Goal: Task Accomplishment & Management: Manage account settings

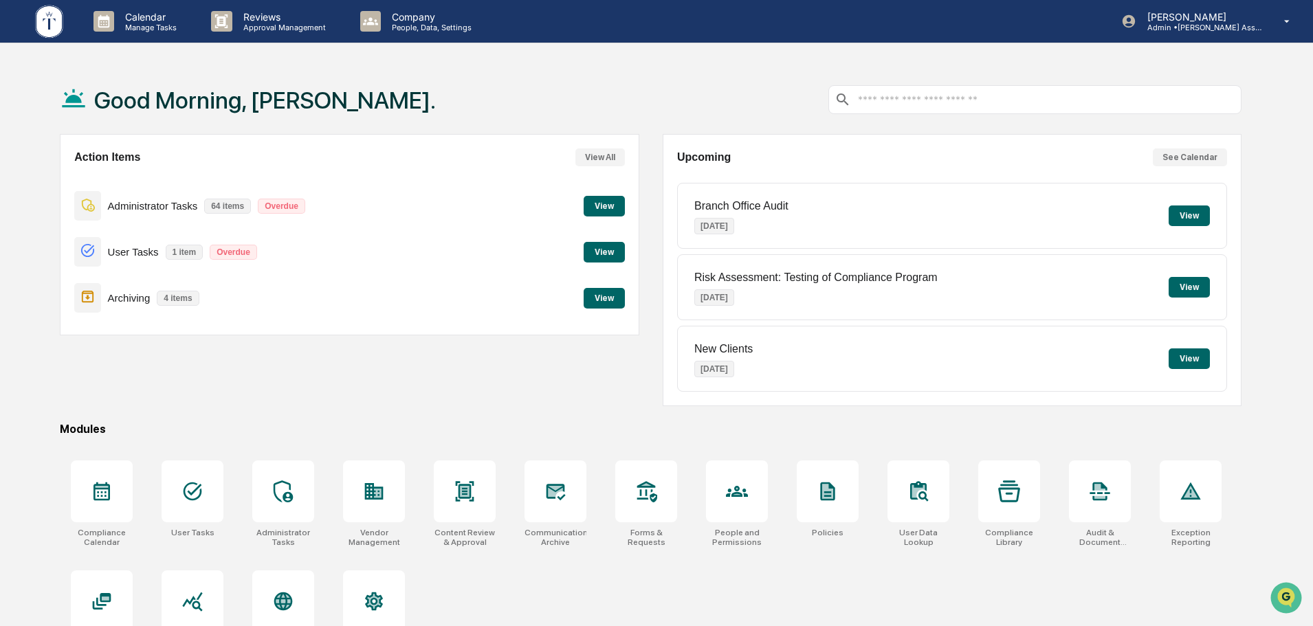
click at [588, 250] on button "View" at bounding box center [603, 252] width 41 height 21
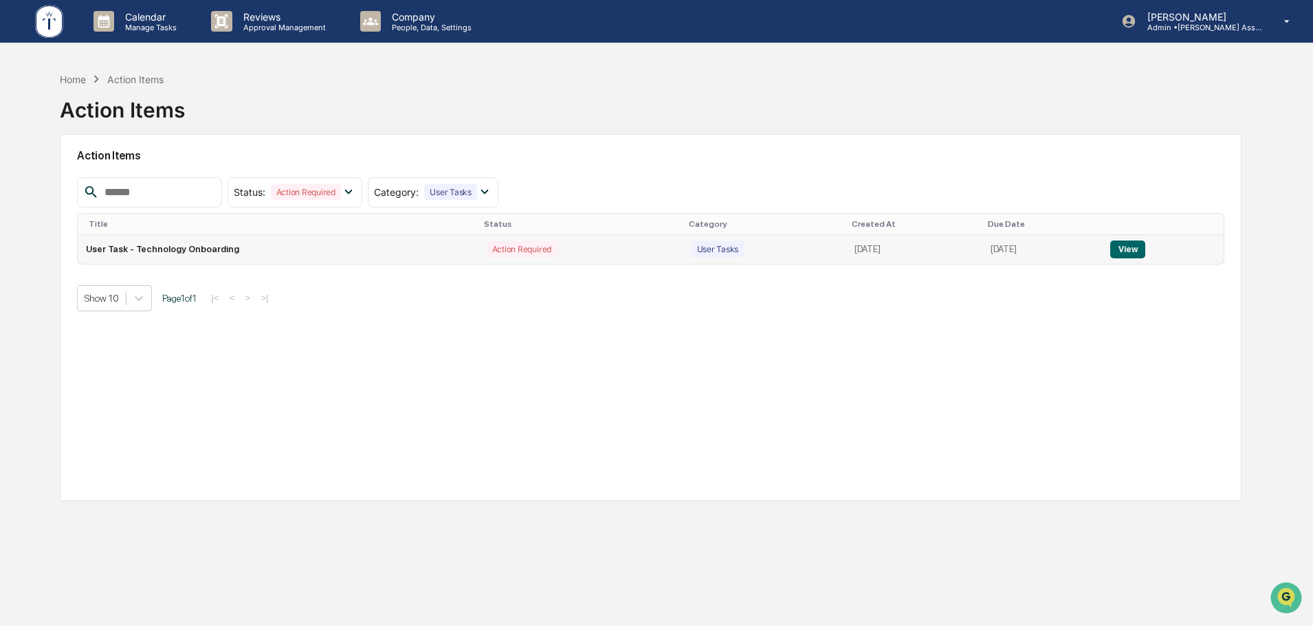
click at [1141, 252] on button "View" at bounding box center [1127, 250] width 35 height 18
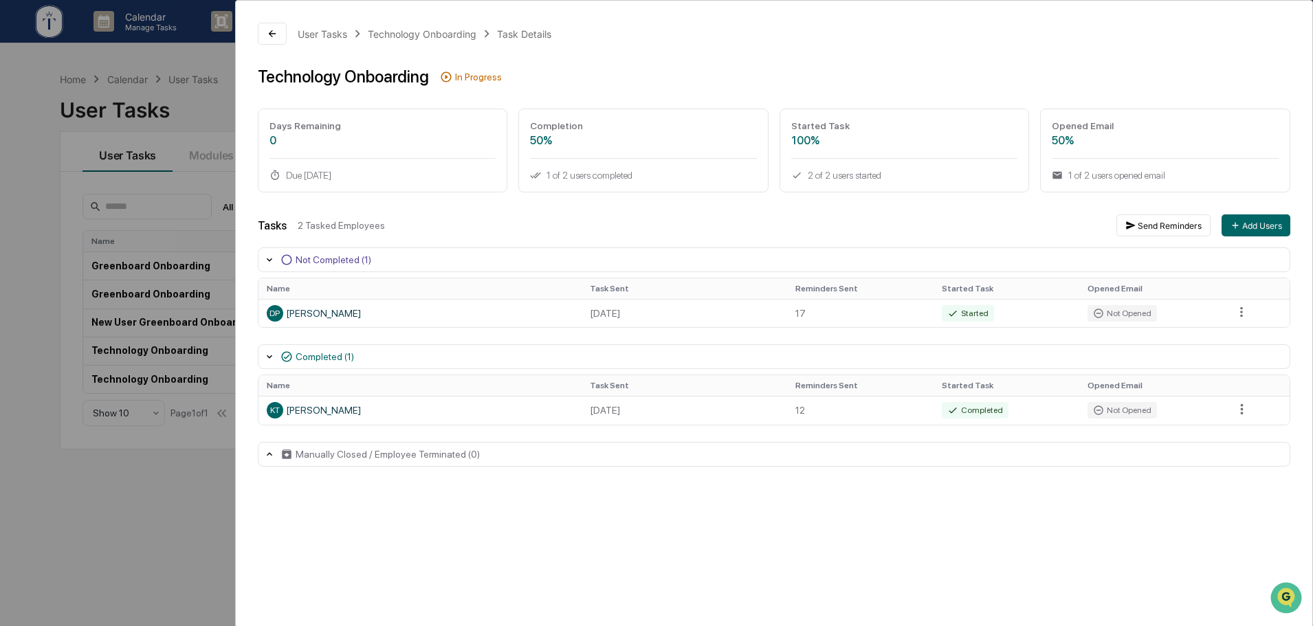
click at [189, 500] on div "User Tasks Technology Onboarding Task Details Technology Onboarding In Progress…" at bounding box center [656, 313] width 1313 height 626
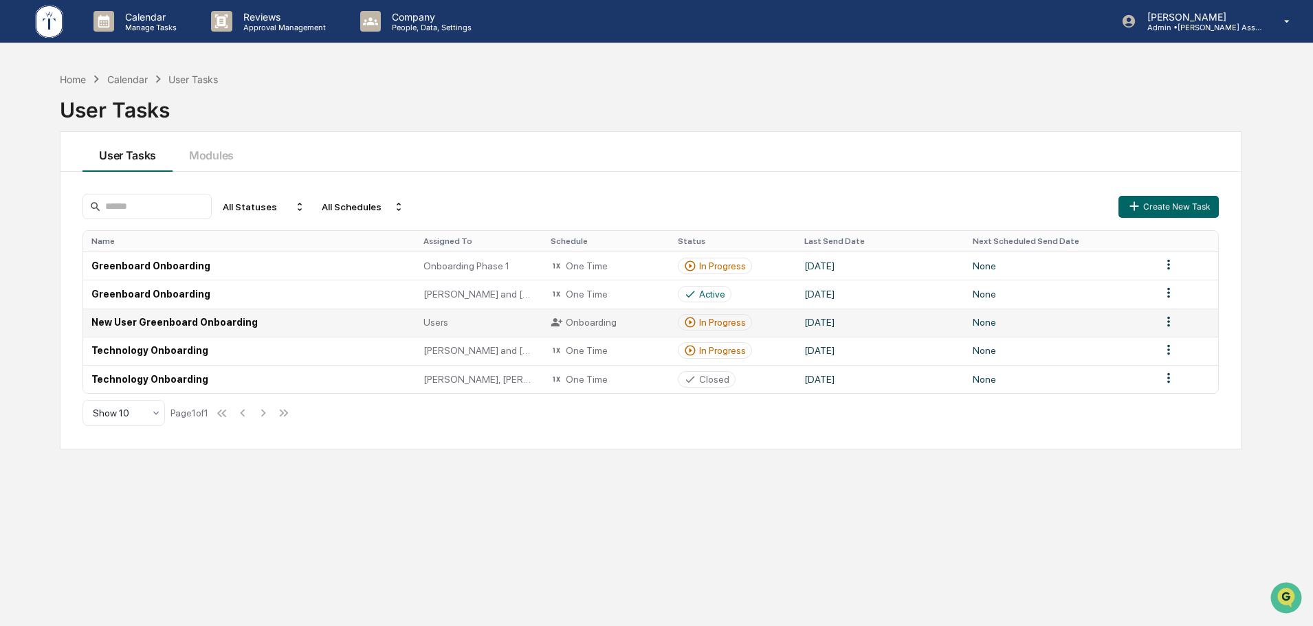
click at [770, 321] on td "In Progress" at bounding box center [732, 323] width 127 height 28
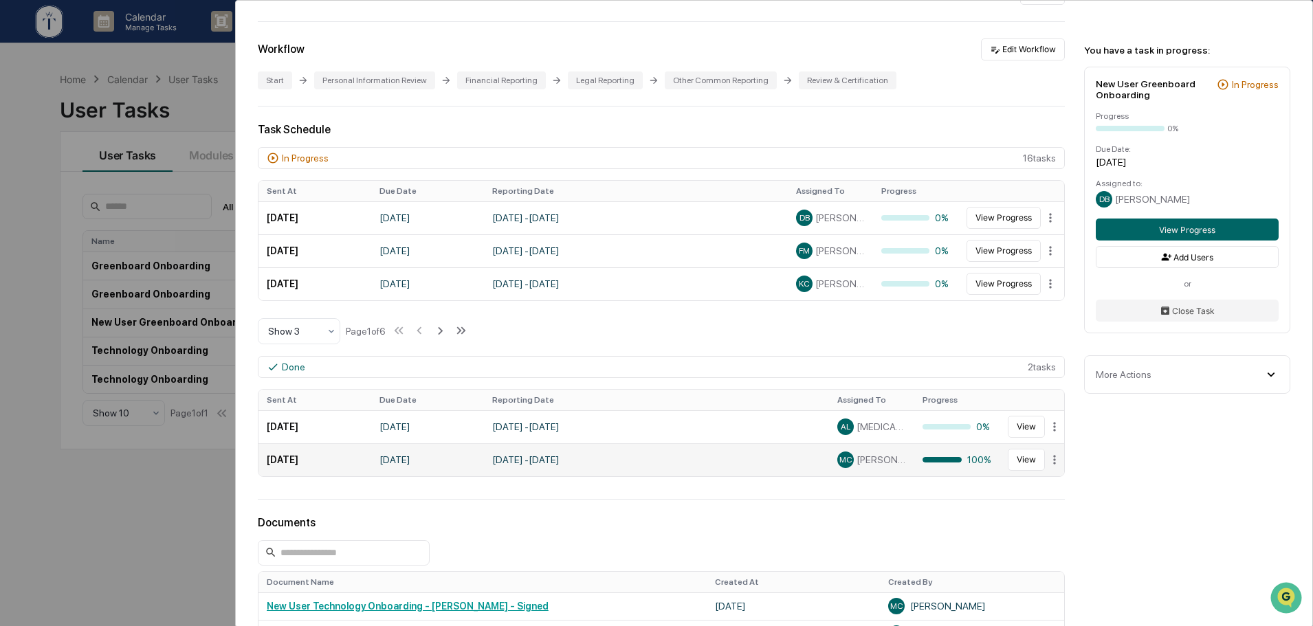
scroll to position [275, 0]
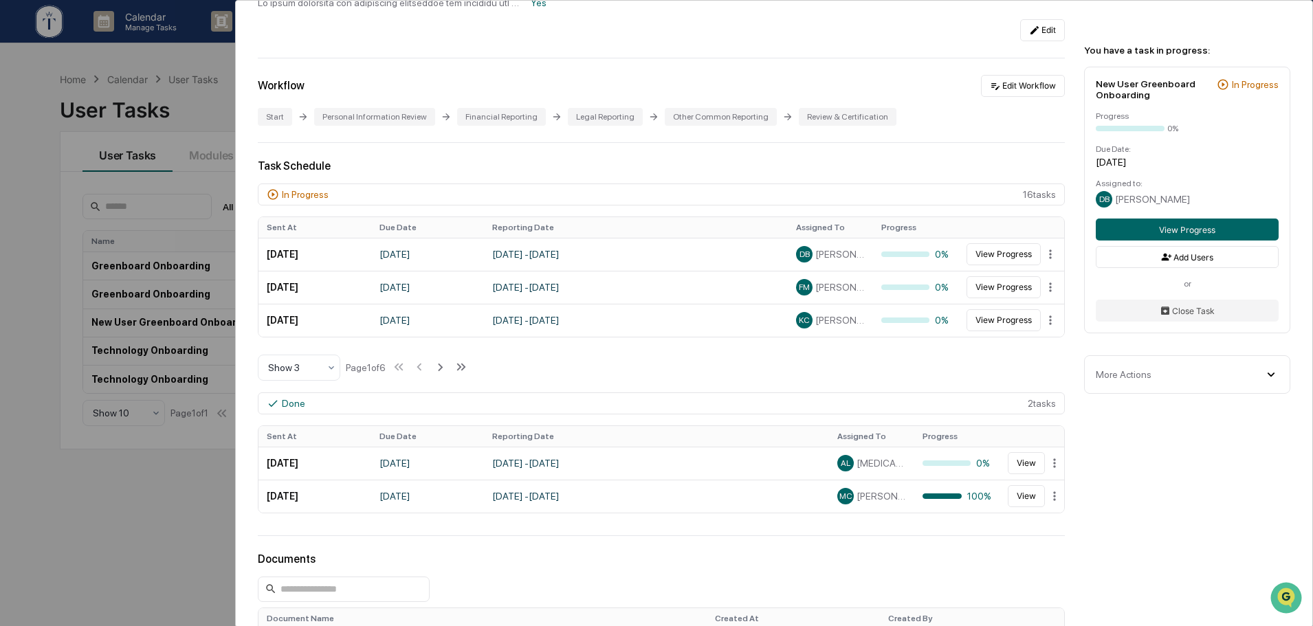
click at [167, 490] on div "User Tasks New User Greenboard Onboarding New User Greenboard Onboarding Active…" at bounding box center [656, 313] width 1313 height 626
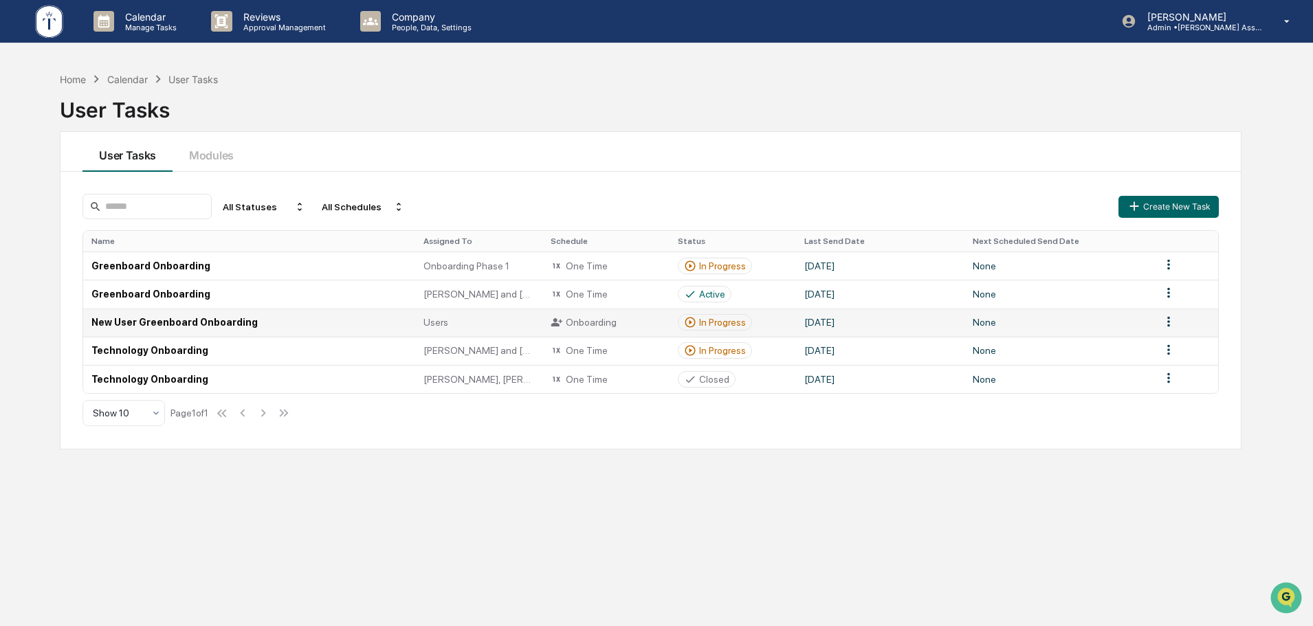
click at [280, 327] on td "New User Greenboard Onboarding" at bounding box center [249, 323] width 332 height 28
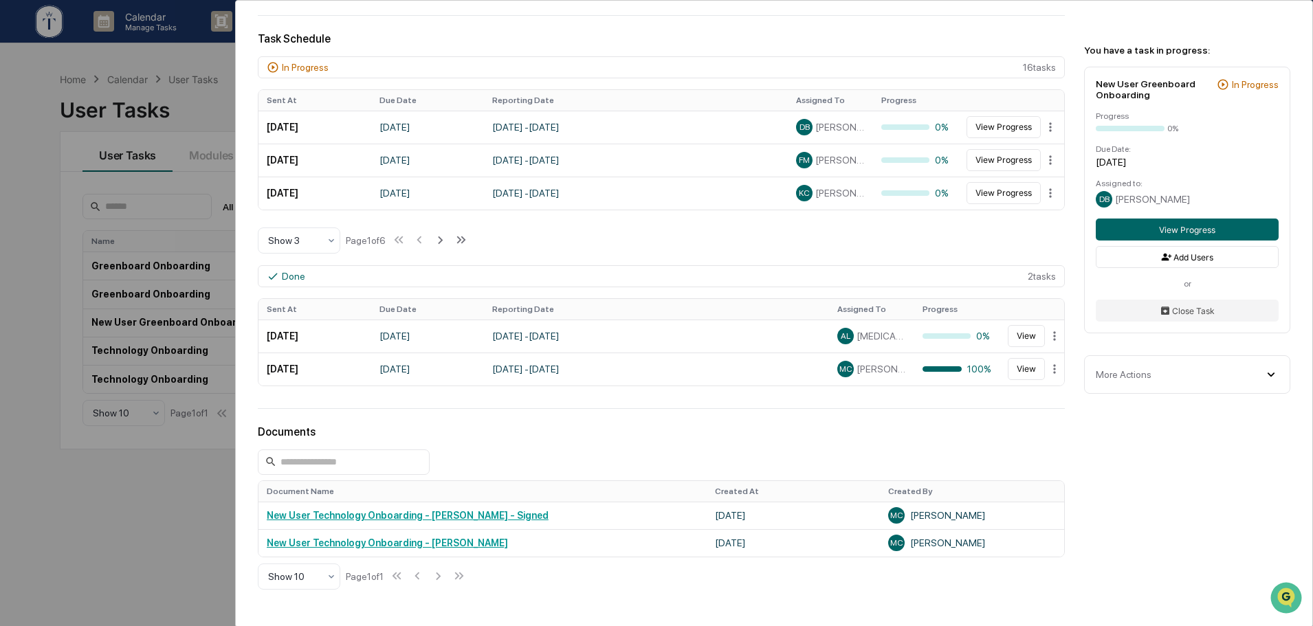
scroll to position [275, 0]
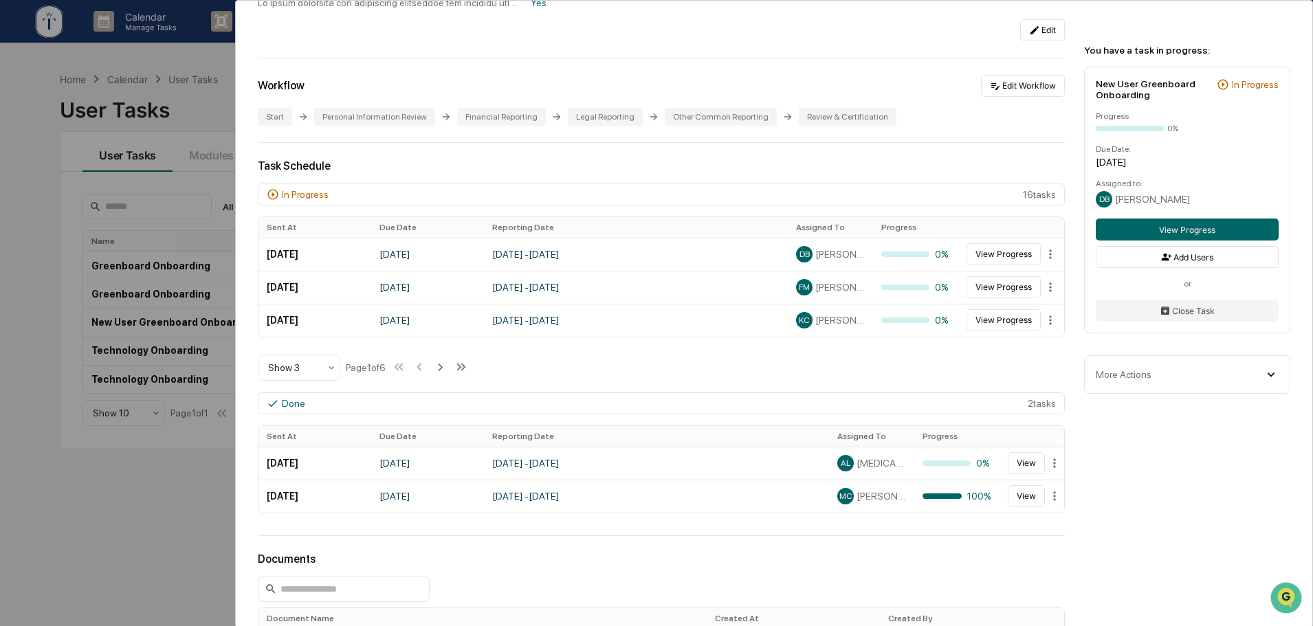
click at [151, 506] on div "User Tasks New User Greenboard Onboarding New User Greenboard Onboarding Active…" at bounding box center [656, 313] width 1313 height 626
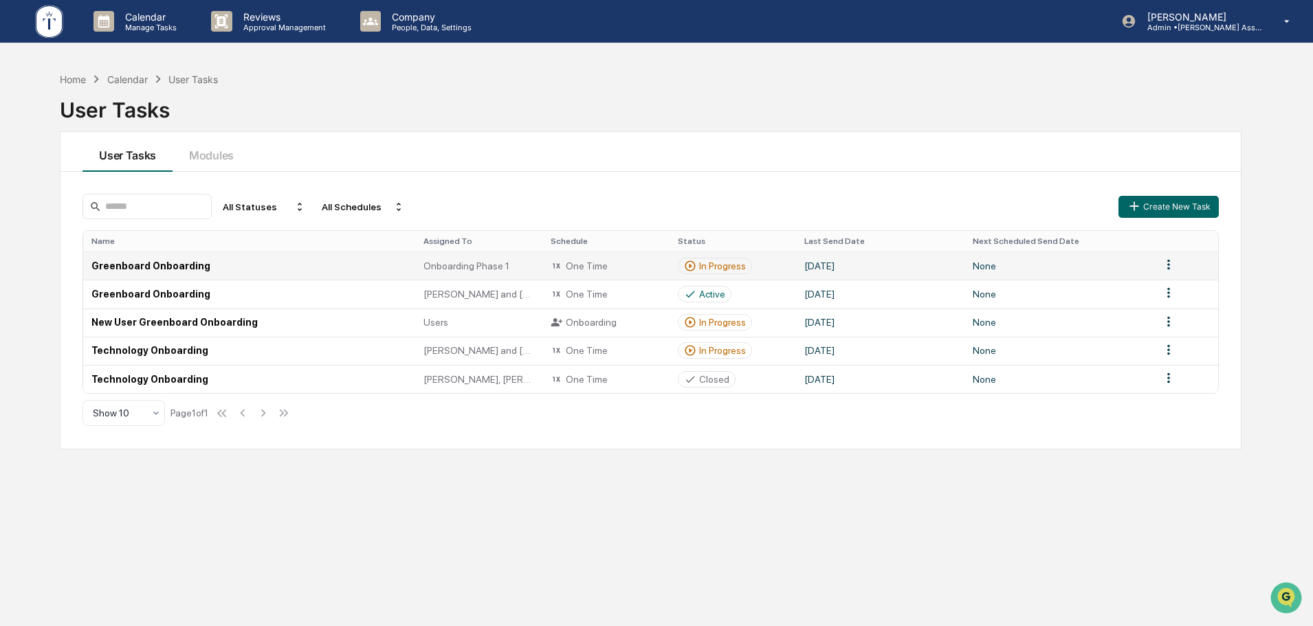
click at [333, 266] on td "Greenboard Onboarding" at bounding box center [249, 266] width 332 height 28
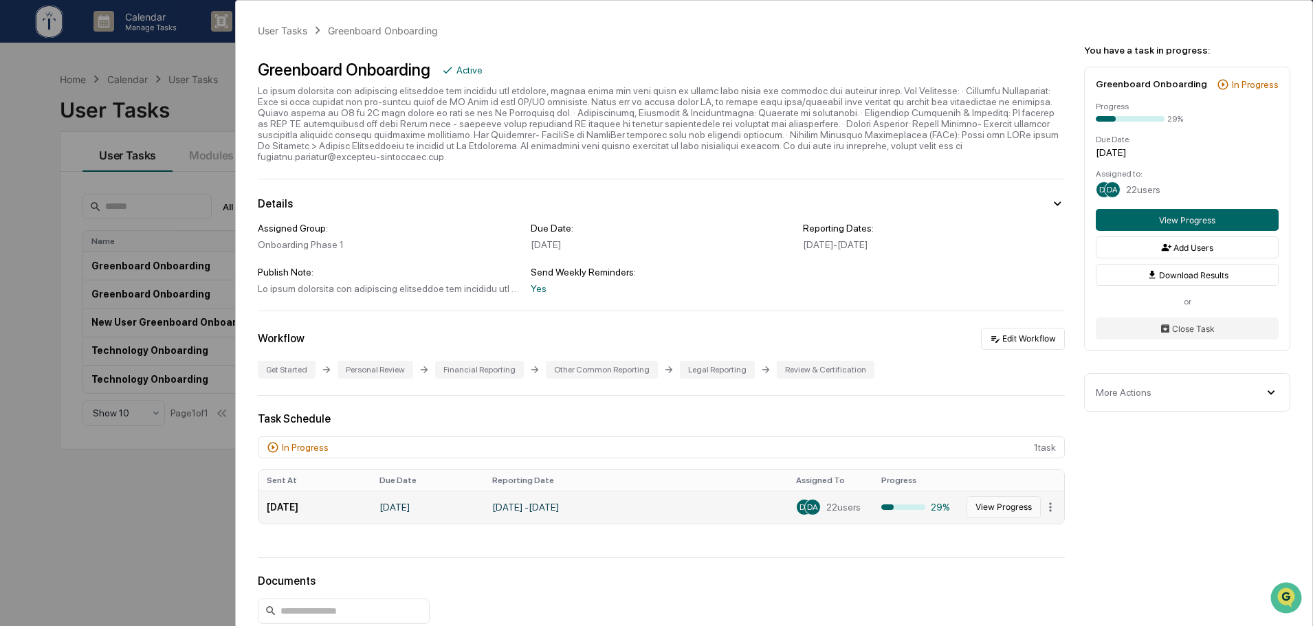
click at [1001, 496] on button "View Progress" at bounding box center [1003, 507] width 74 height 22
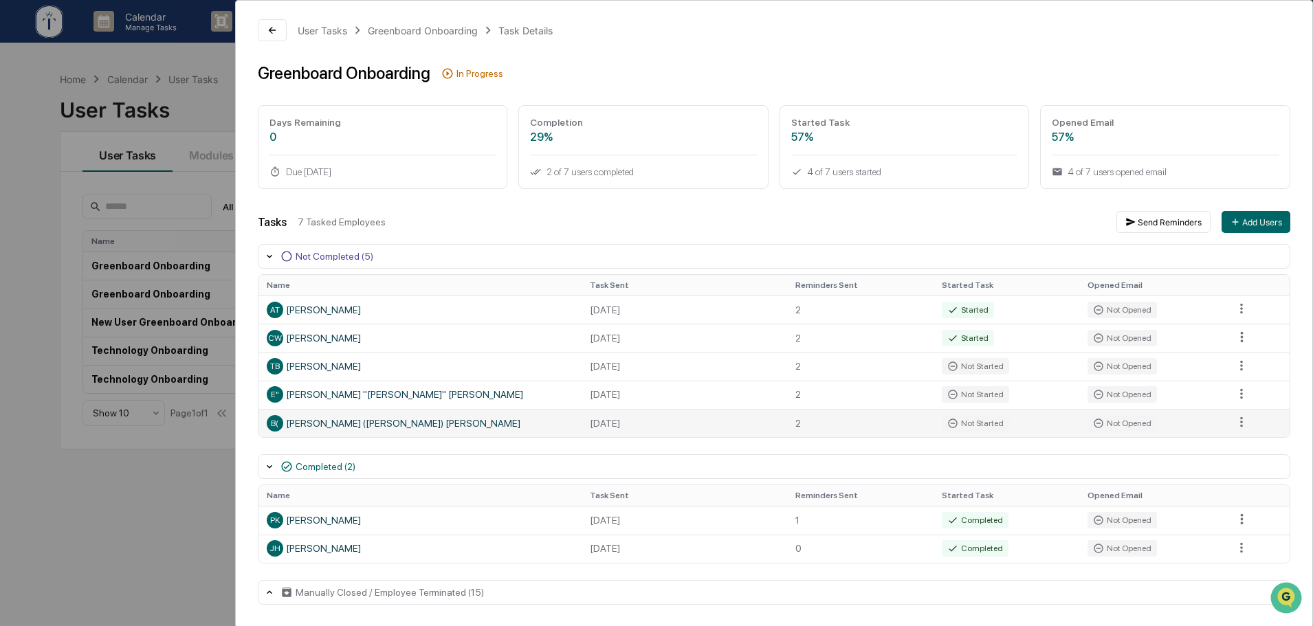
scroll to position [65, 0]
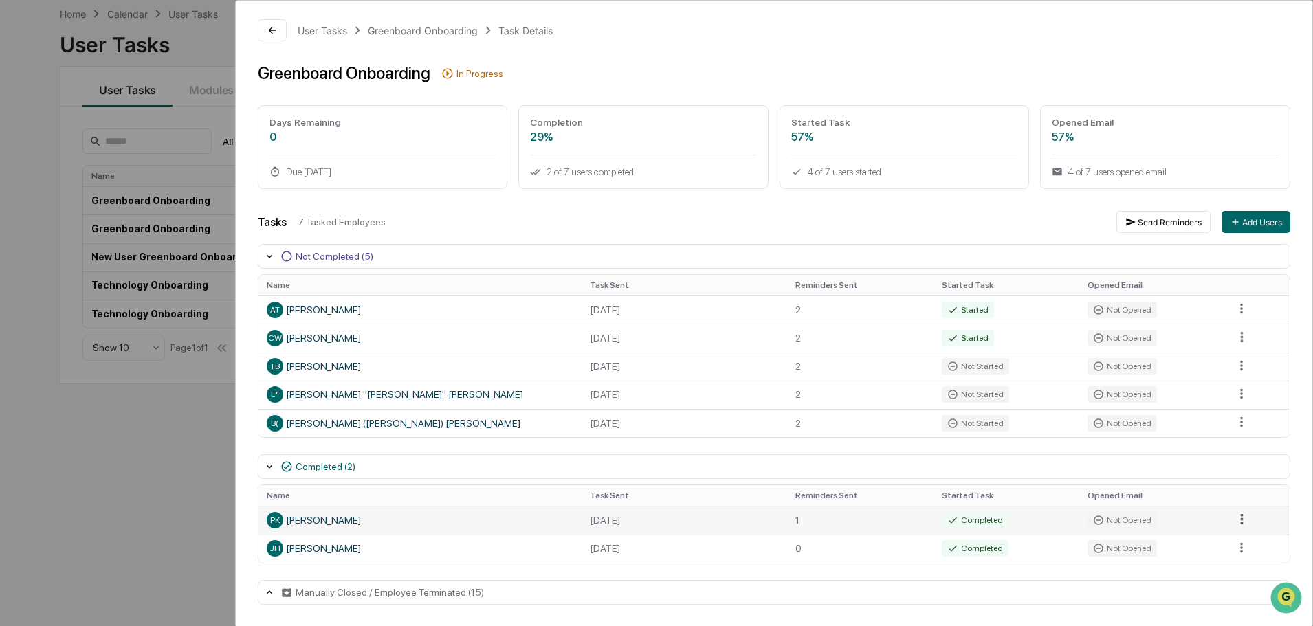
click at [1237, 524] on html "Calendar Manage Tasks Reviews Approval Management Company People, Data, Setting…" at bounding box center [656, 248] width 1313 height 626
click at [1122, 464] on html "Calendar Manage Tasks Reviews Approval Management Company People, Data, Setting…" at bounding box center [660, 248] width 1320 height 626
click at [1292, 430] on div "User Tasks Greenboard Onboarding Task Details Greenboard Onboarding In Progress…" at bounding box center [774, 312] width 1076 height 630
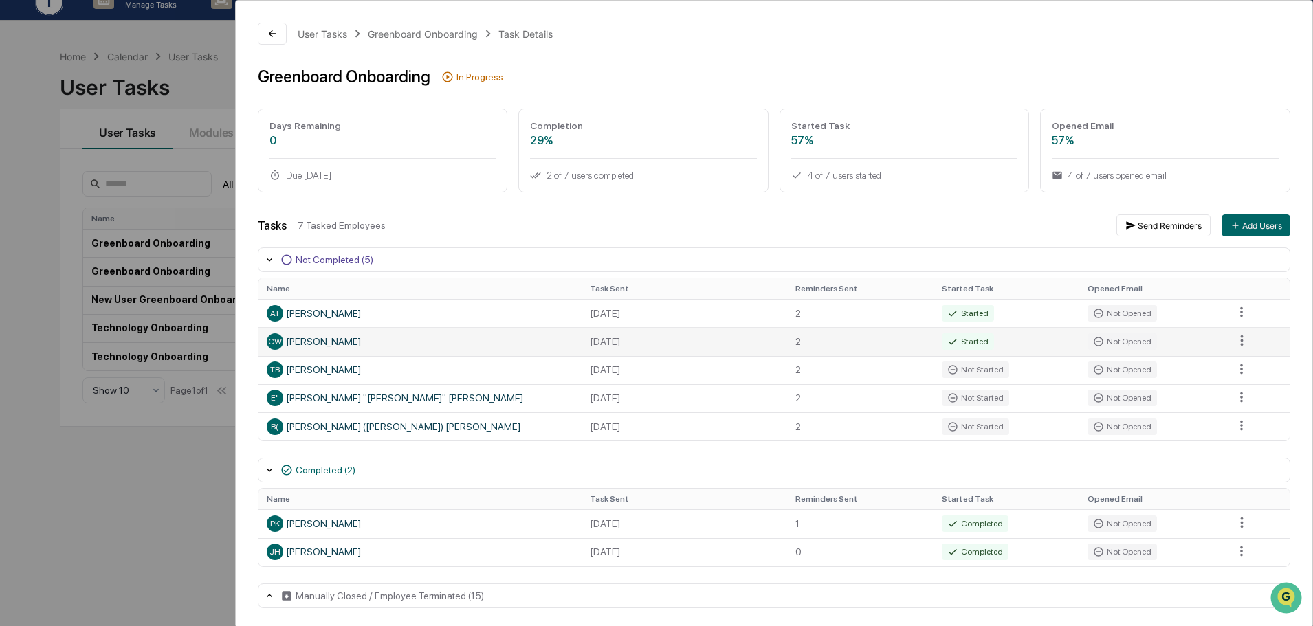
scroll to position [0, 0]
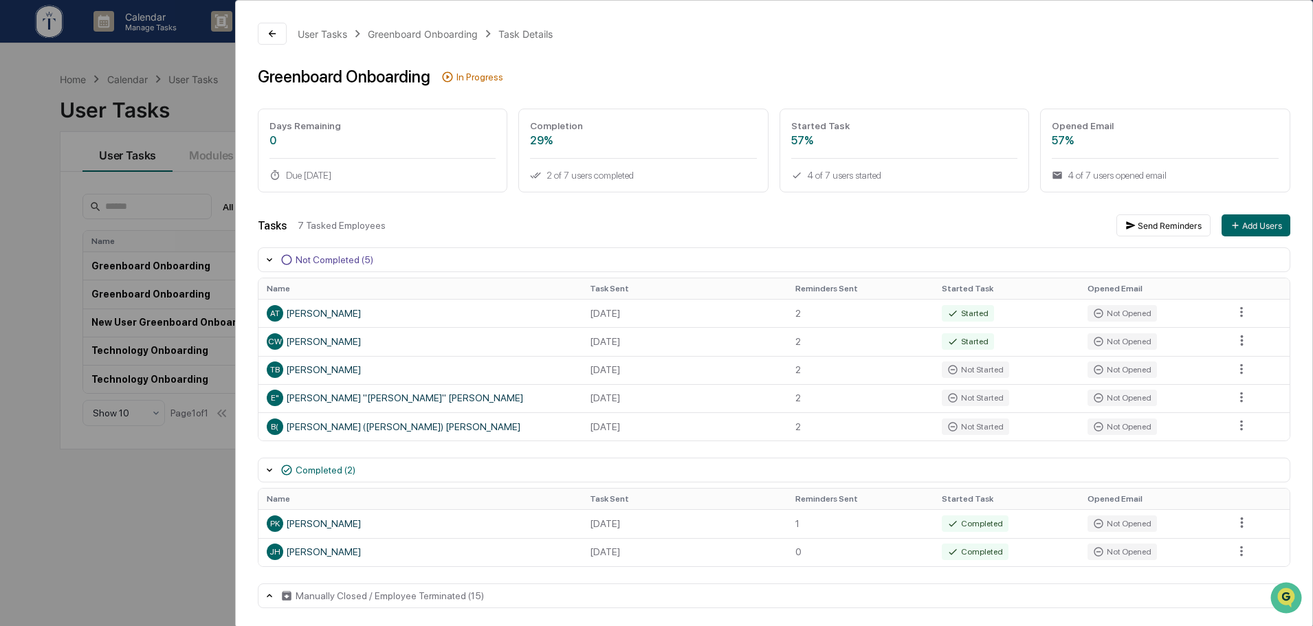
drag, startPoint x: 1060, startPoint y: 218, endPoint x: 1046, endPoint y: 245, distance: 31.0
click at [1060, 217] on div "Tasks 7 Tasked Employees Send Reminders Add Users" at bounding box center [774, 225] width 1032 height 22
click at [881, 208] on div "User Tasks Greenboard Onboarding Task Details Greenboard Onboarding In Progress…" at bounding box center [774, 316] width 1076 height 630
click at [669, 224] on div "7 Tasked Employees" at bounding box center [702, 225] width 808 height 11
